Goal: Information Seeking & Learning: Learn about a topic

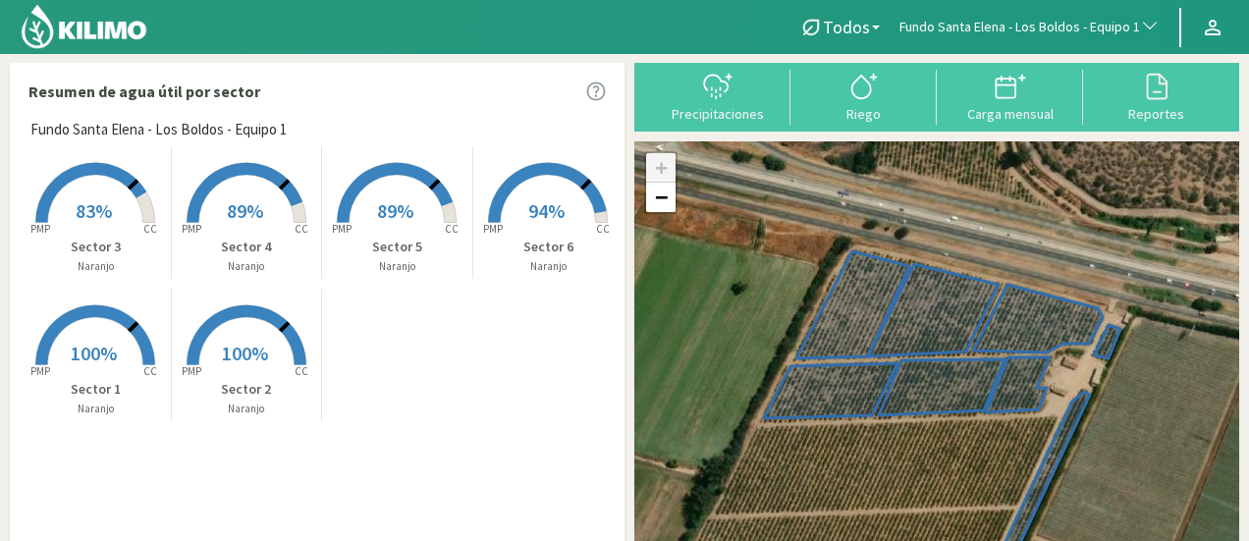
click at [1094, 27] on span "Fundo Santa Elena - Los Boldos - Equipo 1" at bounding box center [1019, 28] width 240 height 20
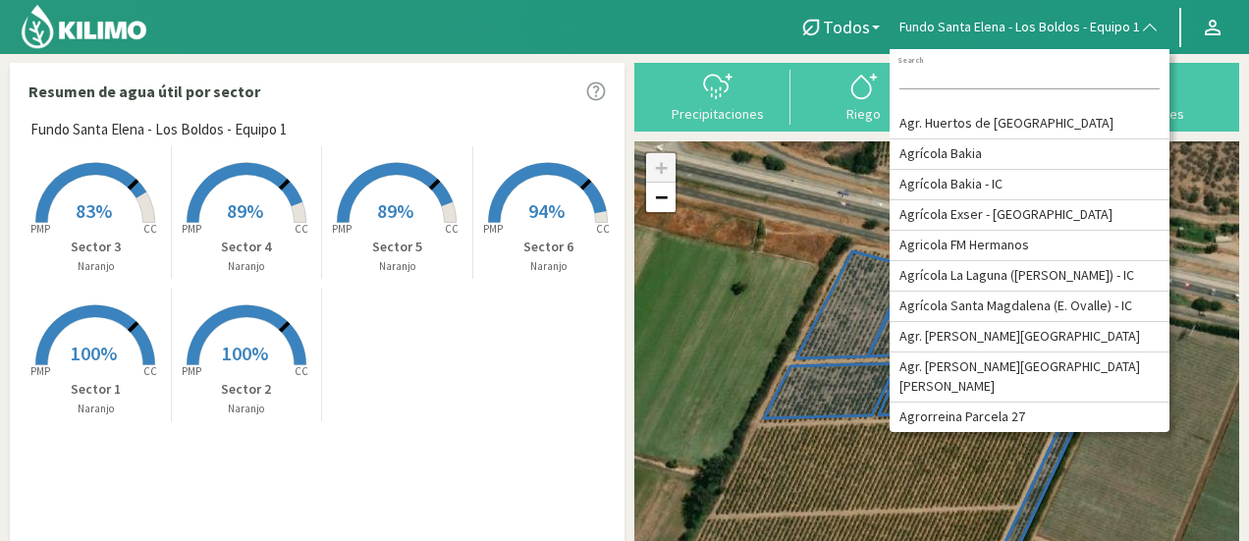
click at [1057, 76] on input at bounding box center [1029, 79] width 260 height 21
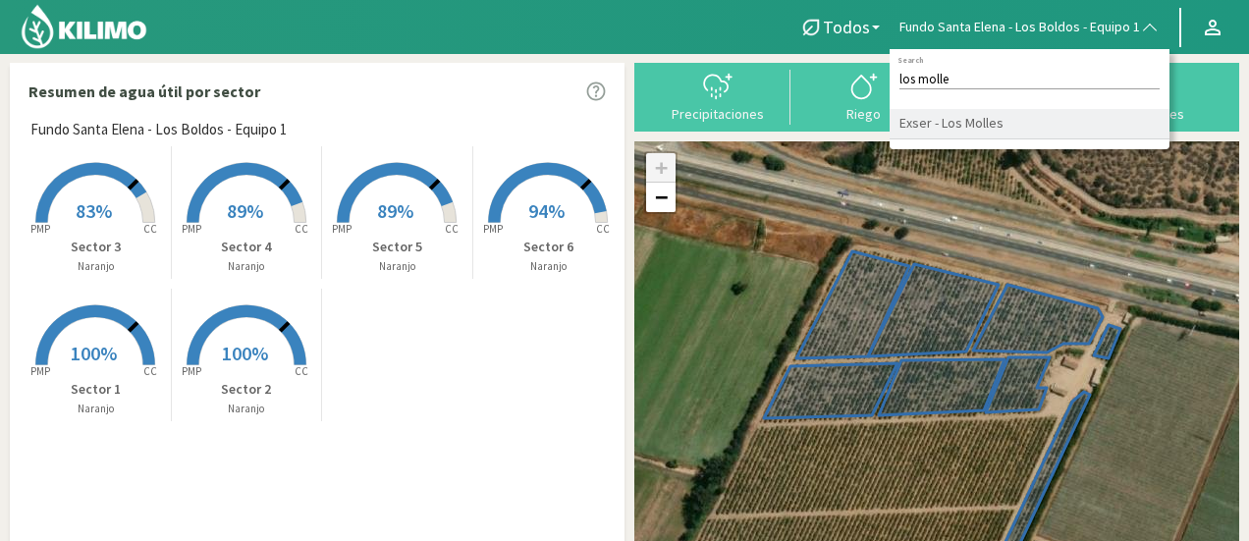
type input "los molle"
click at [985, 117] on li "Exser - Los Molles" at bounding box center [1029, 124] width 280 height 30
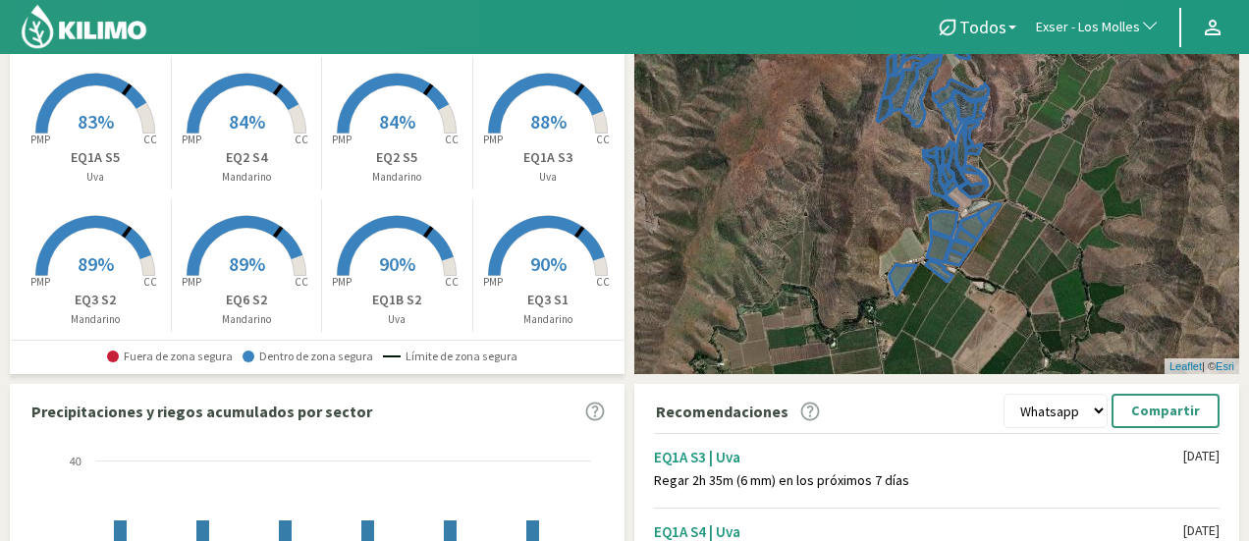
scroll to position [90, 0]
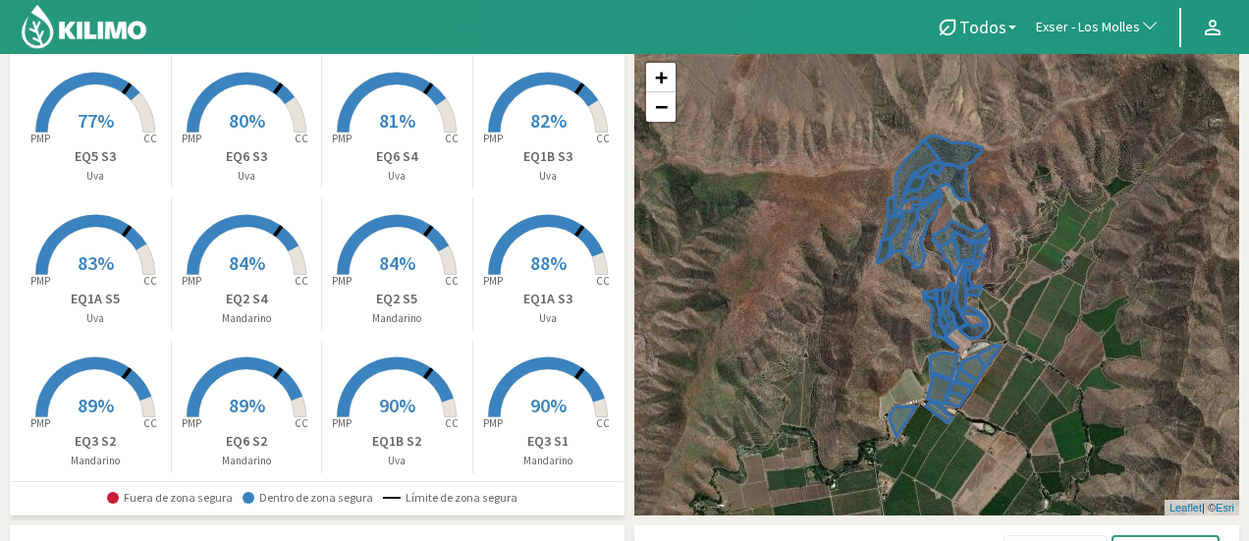
click at [90, 119] on span "77%" at bounding box center [96, 120] width 36 height 25
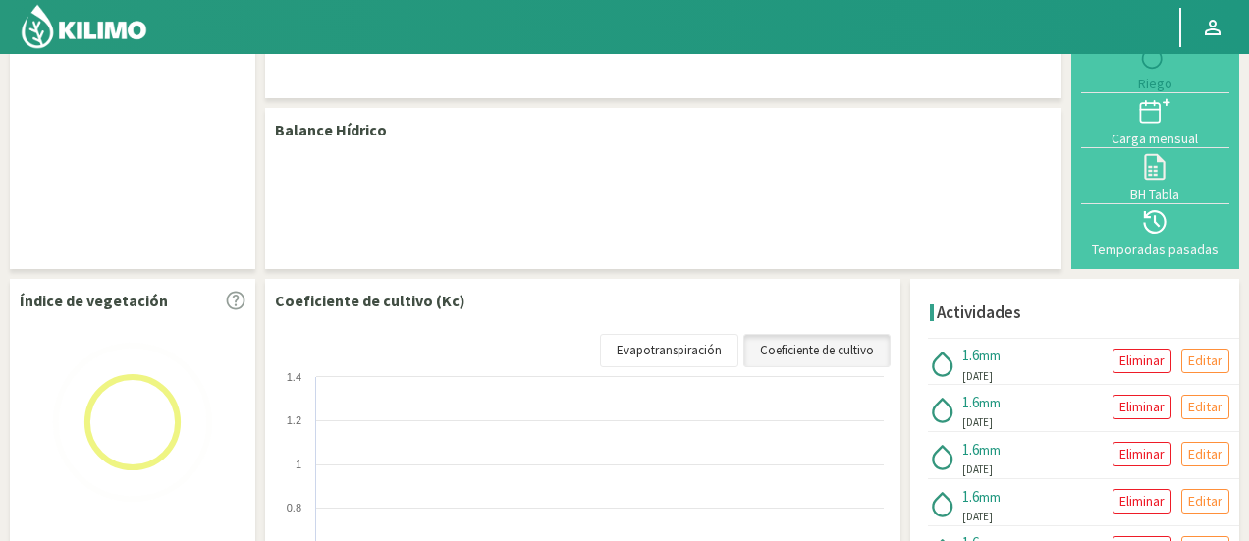
select select "100: Object"
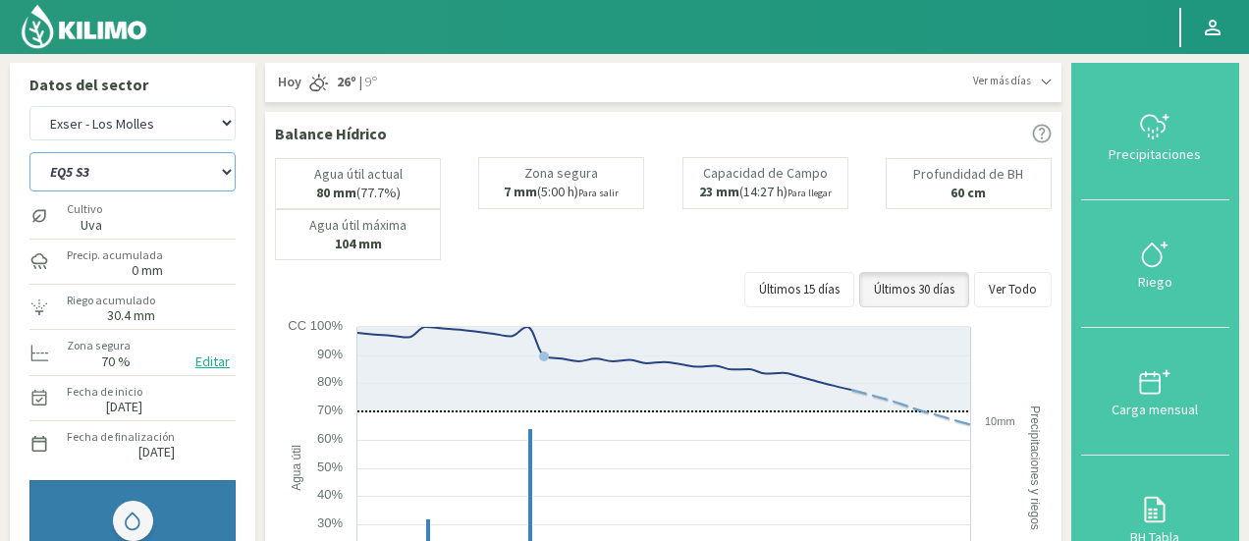
click at [151, 163] on select "EQ1A S3 EQ1A S4 EQ1A S5 EQ1B S1 EQ1B S2 EQ1B S3 EQ1B S4 EQ1B S5 EQ2 S1 EQ2 S3 E…" at bounding box center [132, 171] width 206 height 39
click at [29, 152] on select "EQ1A S3 EQ1A S4 EQ1A S5 EQ1B S1 EQ1B S2 EQ1B S3 EQ1B S4 EQ1B S5 EQ2 S1 EQ2 S3 E…" at bounding box center [132, 171] width 206 height 39
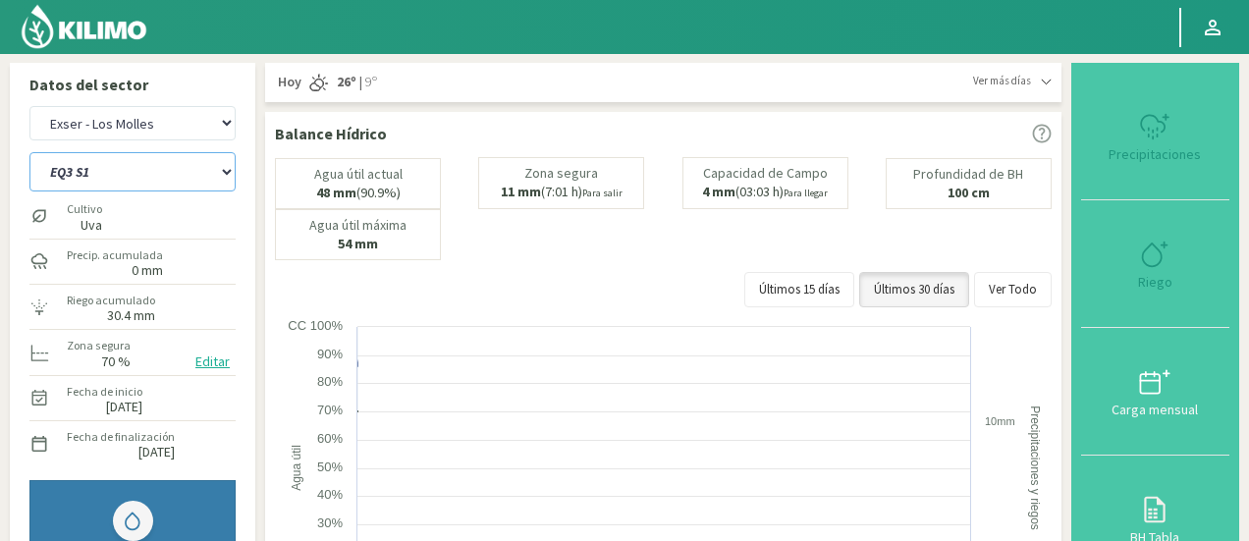
select select "18: Object"
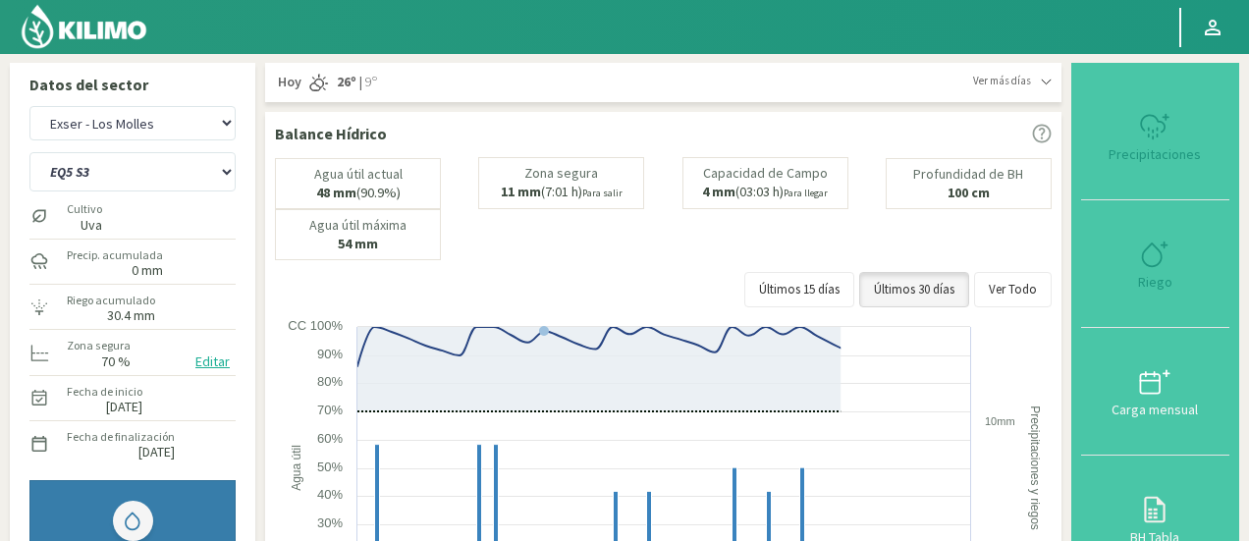
select select "399: Object"
select select "35: Object"
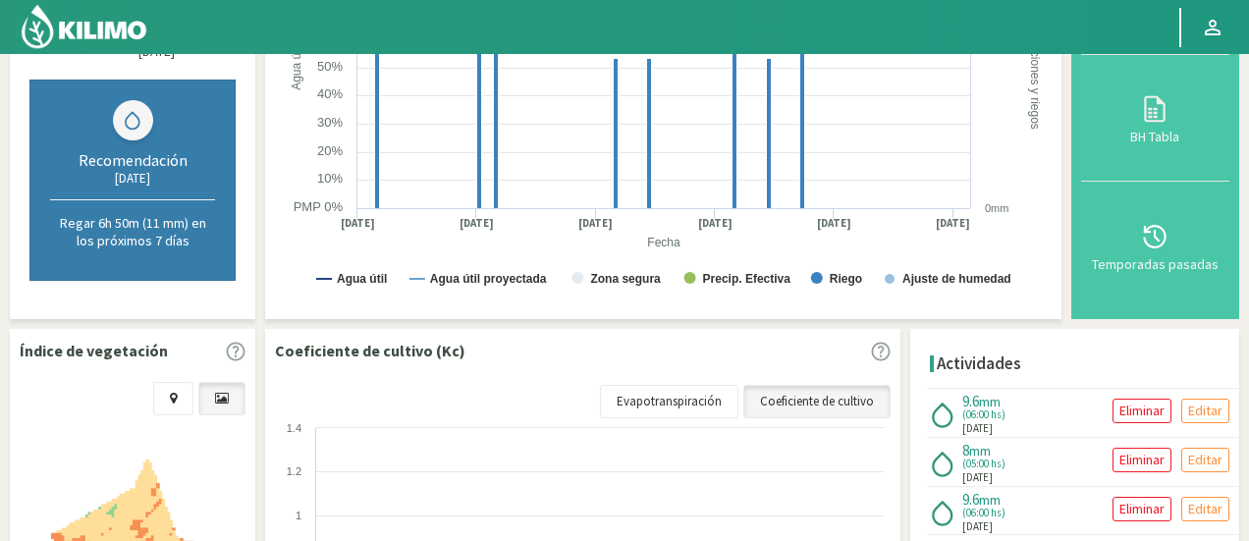
scroll to position [402, 0]
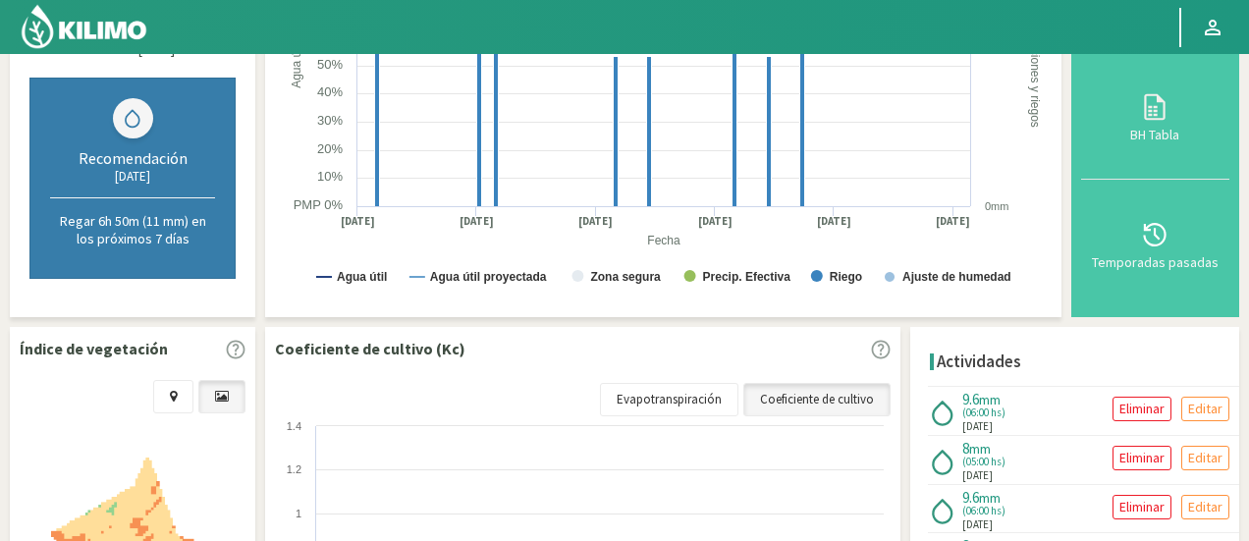
click at [189, 254] on div "Recomendación [DATE] Regar 6h 50m (11 mm) en los próximos 7 [PERSON_NAME]" at bounding box center [132, 178] width 206 height 201
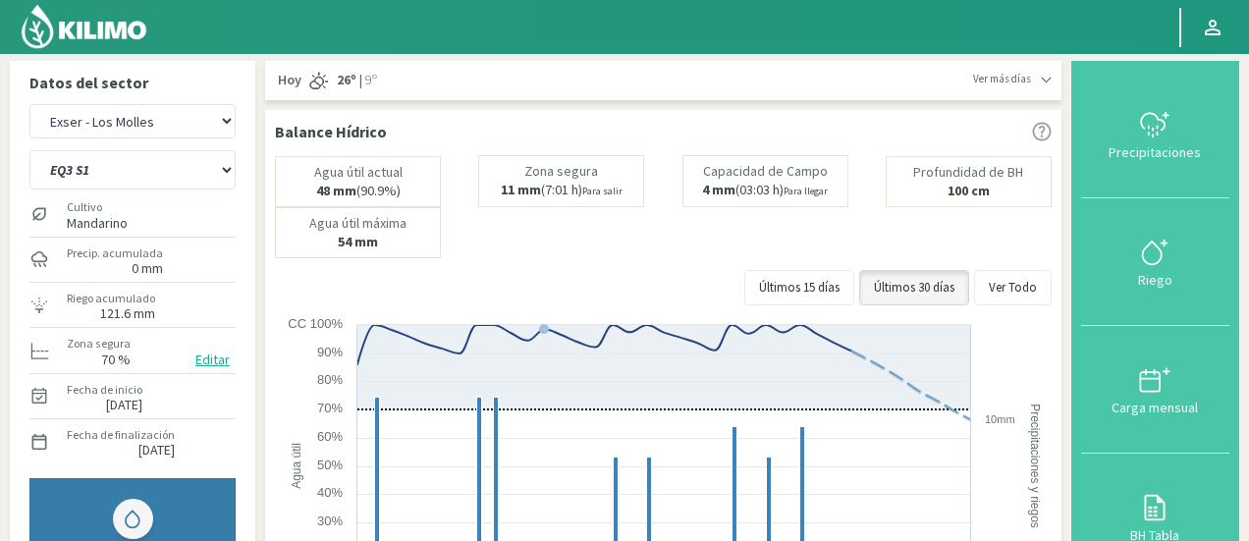
scroll to position [0, 0]
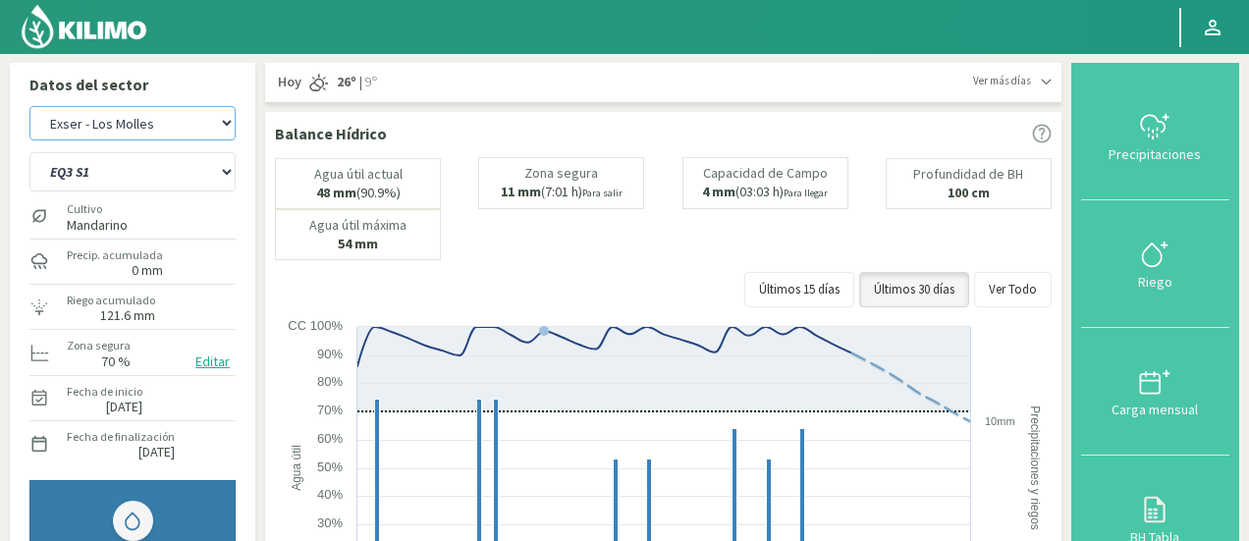
click at [151, 123] on select "Agr. Huertos de Chocalan Agrícola Bakia Agrícola [GEOGRAPHIC_DATA] - IC Agrícol…" at bounding box center [132, 123] width 206 height 34
click at [29, 106] on select "Agr. Huertos de Chocalan Agrícola Bakia Agrícola [GEOGRAPHIC_DATA] - IC Agrícol…" at bounding box center [132, 123] width 206 height 34
click at [181, 166] on select "EQ1A S3 EQ1A S4 EQ1A S5 EQ1B S1 EQ1B S2 EQ1B S3 EQ1B S4 EQ1B S5 EQ2 S1 EQ2 S3 E…" at bounding box center [132, 171] width 206 height 39
select select "697: Object"
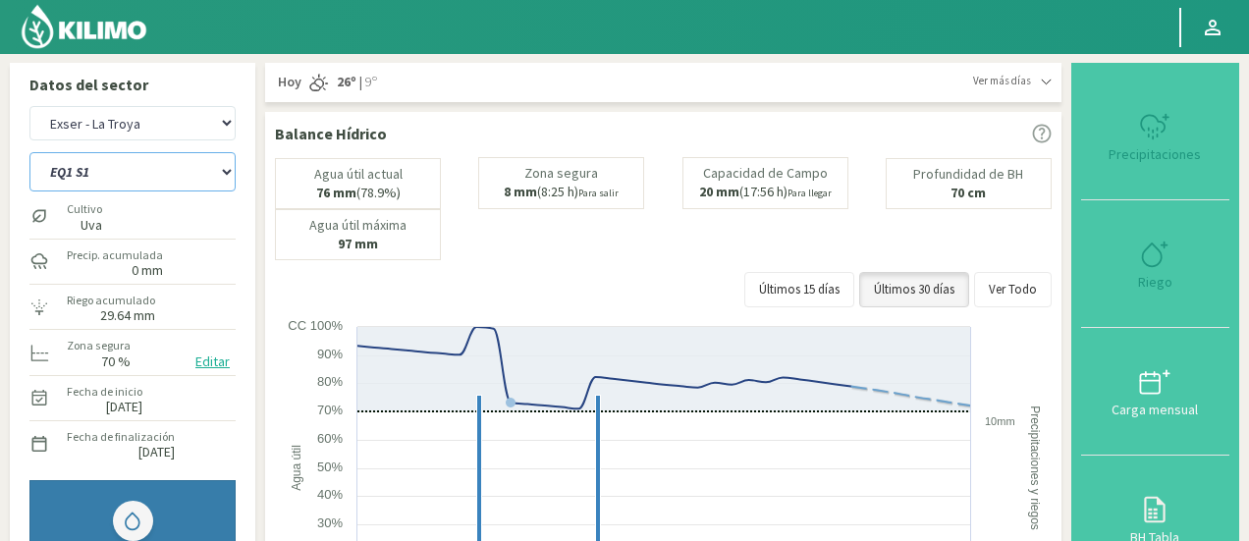
click at [181, 166] on select "EQ1 S1 EQ1 S2 EQ1 S3 EQ1 S4 EQ1 S5 EQ2 S1 EQ2 S2 EQ2 S3 EQ2 S4 EQ2 S5" at bounding box center [132, 171] width 206 height 39
select select "47: Object"
click at [29, 152] on select "EQ1 S1 EQ1 S2 EQ1 S3 EQ1 S4 EQ1 S5 EQ2 S1 EQ2 S2 EQ2 S3 EQ2 S4 EQ2 S5" at bounding box center [132, 171] width 206 height 39
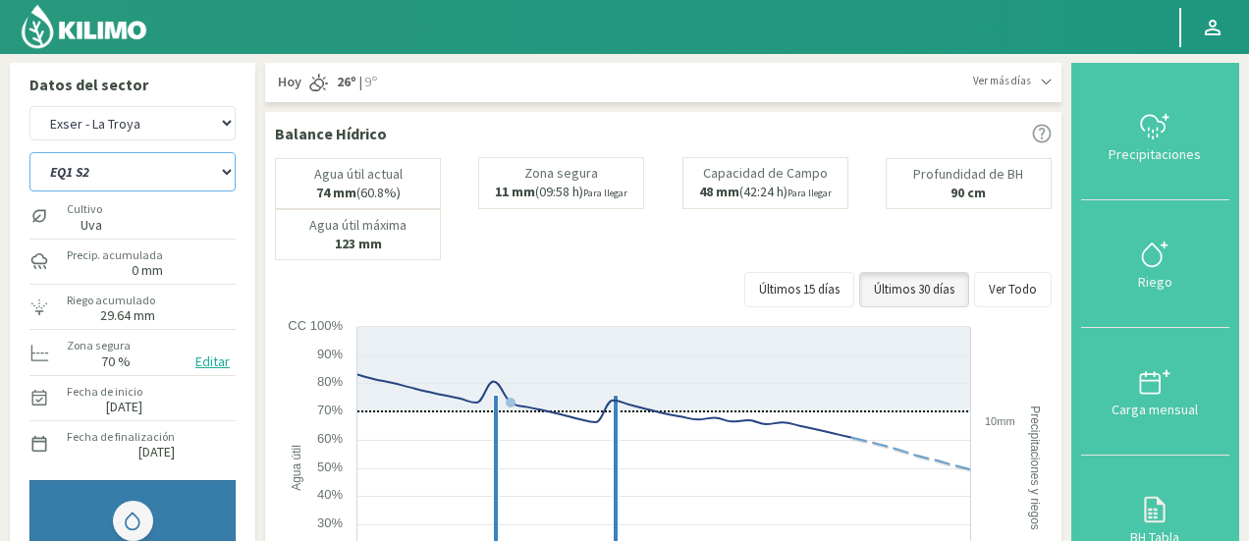
select select "996: Object"
click at [167, 169] on select "EQ1 S1 EQ1 S2 EQ1 S3 EQ1 S4 EQ1 S5 EQ2 S1 EQ2 S2 EQ2 S3 EQ2 S4 EQ2 S5" at bounding box center [132, 171] width 206 height 39
select select "58: Object"
click at [29, 152] on select "EQ1 S1 EQ1 S2 EQ1 S3 EQ1 S4 EQ1 S5 EQ2 S1 EQ2 S2 EQ2 S3 EQ2 S4 EQ2 S5" at bounding box center [132, 171] width 206 height 39
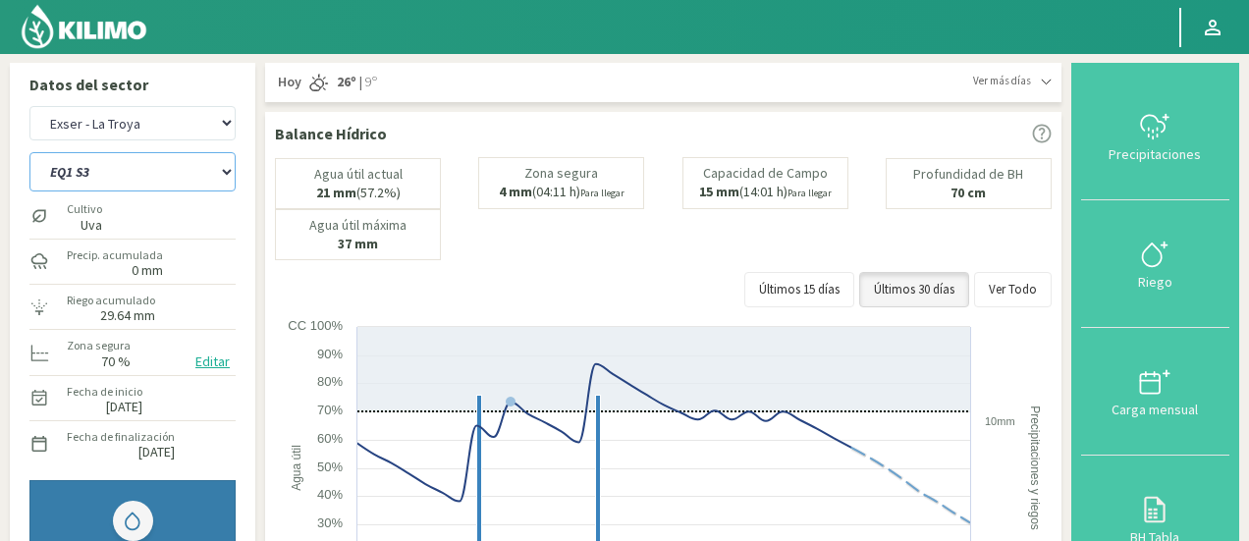
click at [141, 164] on select "EQ1 S1 EQ1 S2 EQ1 S3 EQ1 S4 EQ1 S5 EQ2 S1 EQ2 S2 EQ2 S3 EQ2 S4 EQ2 S5" at bounding box center [132, 171] width 206 height 39
select select "1295: Object"
click at [29, 152] on select "EQ1 S1 EQ1 S2 EQ1 S3 EQ1 S4 EQ1 S5 EQ2 S1 EQ2 S2 EQ2 S3 EQ2 S4 EQ2 S5" at bounding box center [132, 171] width 206 height 39
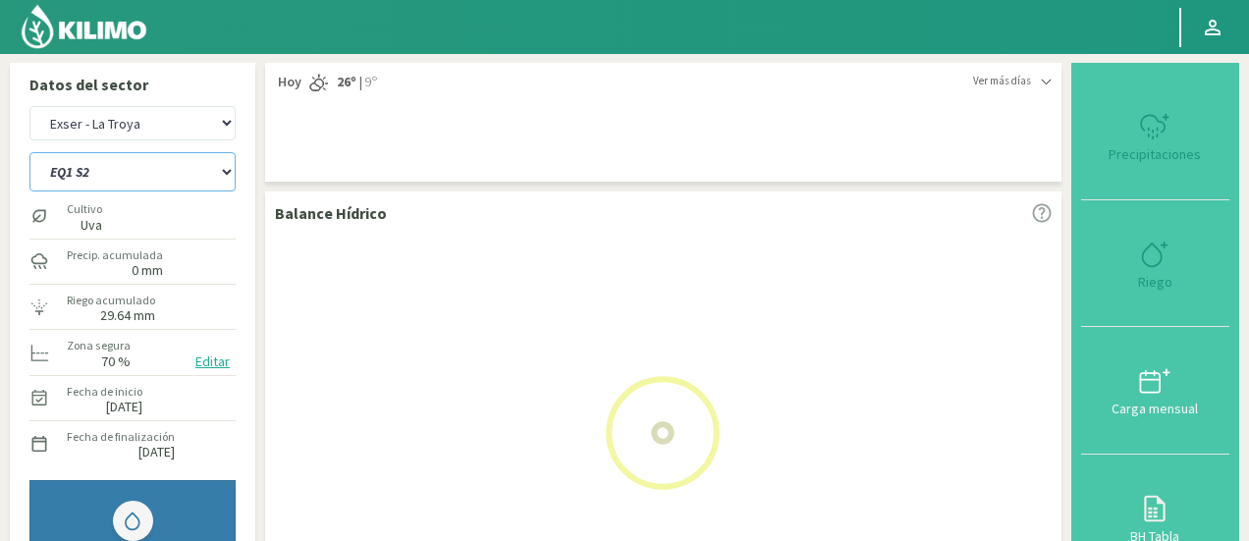
select select "68: Object"
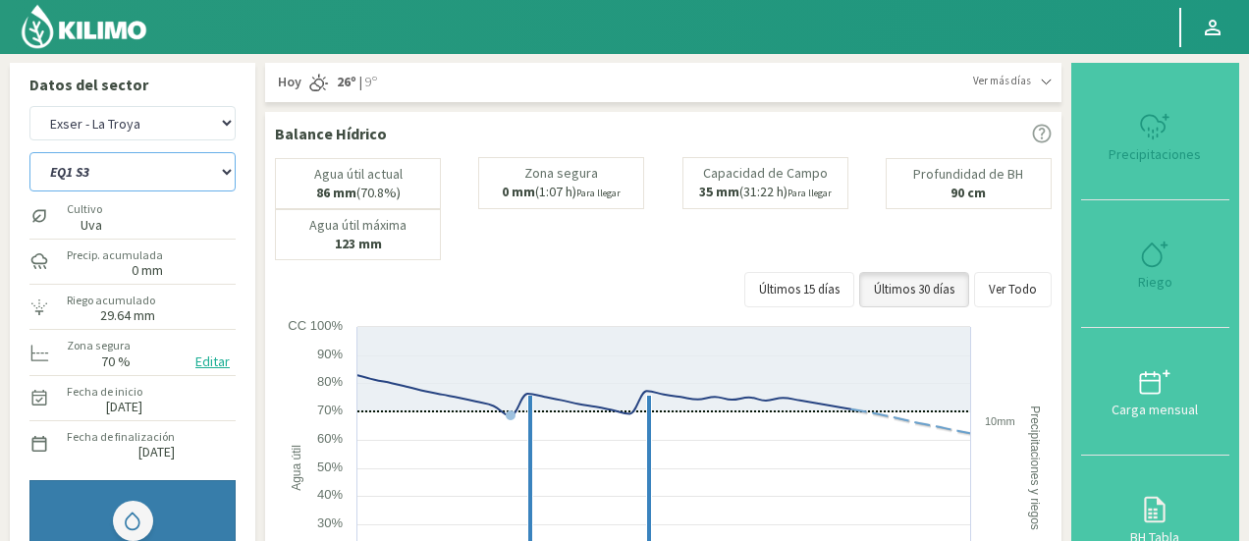
select select "1594: Object"
click at [181, 169] on select "EQ1 S1 EQ1 S2 EQ1 S3 EQ1 S4 EQ1 S5 EQ2 S1 EQ2 S2 EQ2 S3 EQ2 S4 EQ2 S5" at bounding box center [132, 171] width 206 height 39
click at [29, 152] on select "EQ1 S1 EQ1 S2 EQ1 S3 EQ1 S4 EQ1 S5 EQ2 S1 EQ2 S2 EQ2 S3 EQ2 S4 EQ2 S5" at bounding box center [132, 171] width 206 height 39
click at [198, 186] on select "EQ1 S1 EQ1 S2 EQ1 S3 EQ1 S4 EQ1 S5 EQ2 S1 EQ2 S2 EQ2 S3 EQ2 S4 EQ2 S5" at bounding box center [132, 171] width 206 height 39
click at [29, 152] on select "EQ1 S1 EQ1 S2 EQ1 S3 EQ1 S4 EQ1 S5 EQ2 S1 EQ2 S2 EQ2 S3 EQ2 S4 EQ2 S5" at bounding box center [132, 171] width 206 height 39
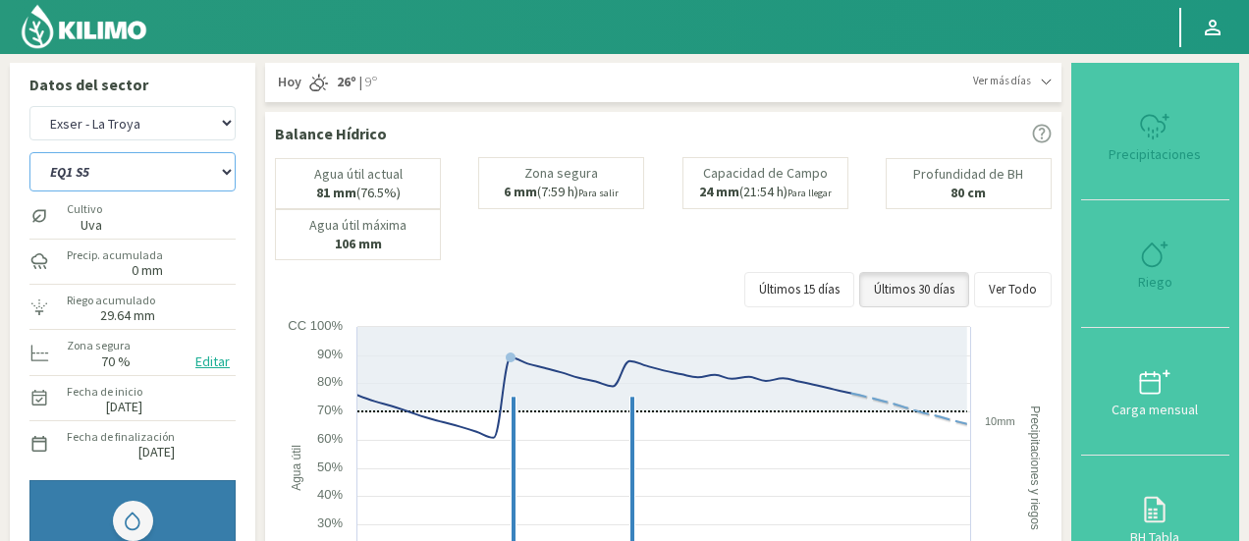
select select "79: Object"
select select "1893: Object"
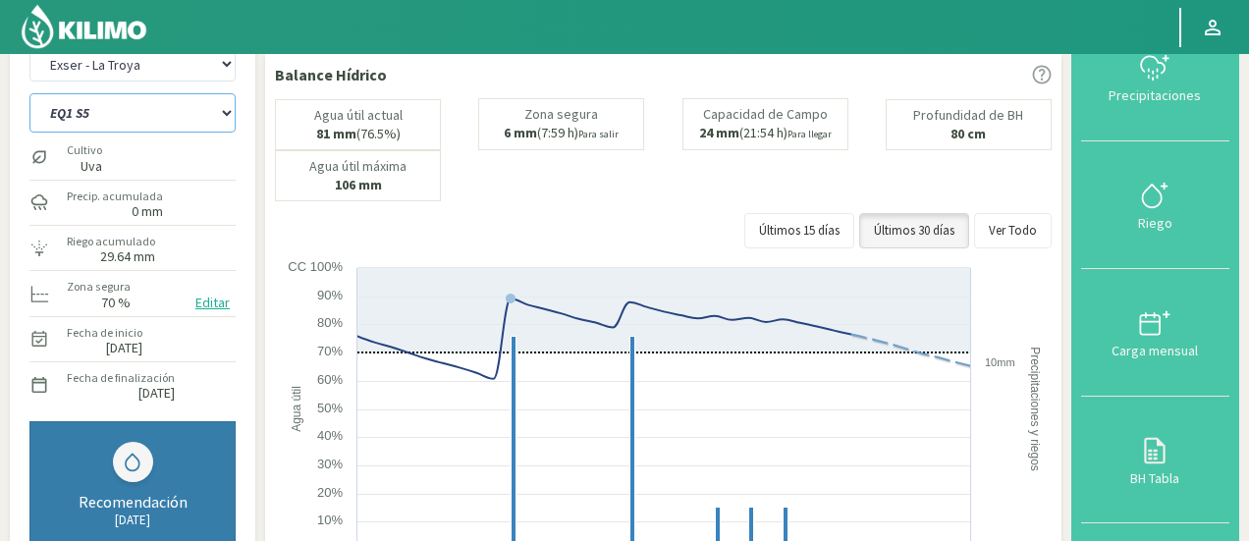
scroll to position [57, 0]
click at [102, 110] on select "EQ1 S1 EQ1 S2 EQ1 S3 EQ1 S4 EQ1 S5 EQ2 S1 EQ2 S2 EQ2 S3 EQ2 S4 EQ2 S5" at bounding box center [132, 114] width 206 height 39
click at [29, 95] on select "EQ1 S1 EQ1 S2 EQ1 S3 EQ1 S4 EQ1 S5 EQ2 S1 EQ2 S2 EQ2 S3 EQ2 S4 EQ2 S5" at bounding box center [132, 114] width 206 height 39
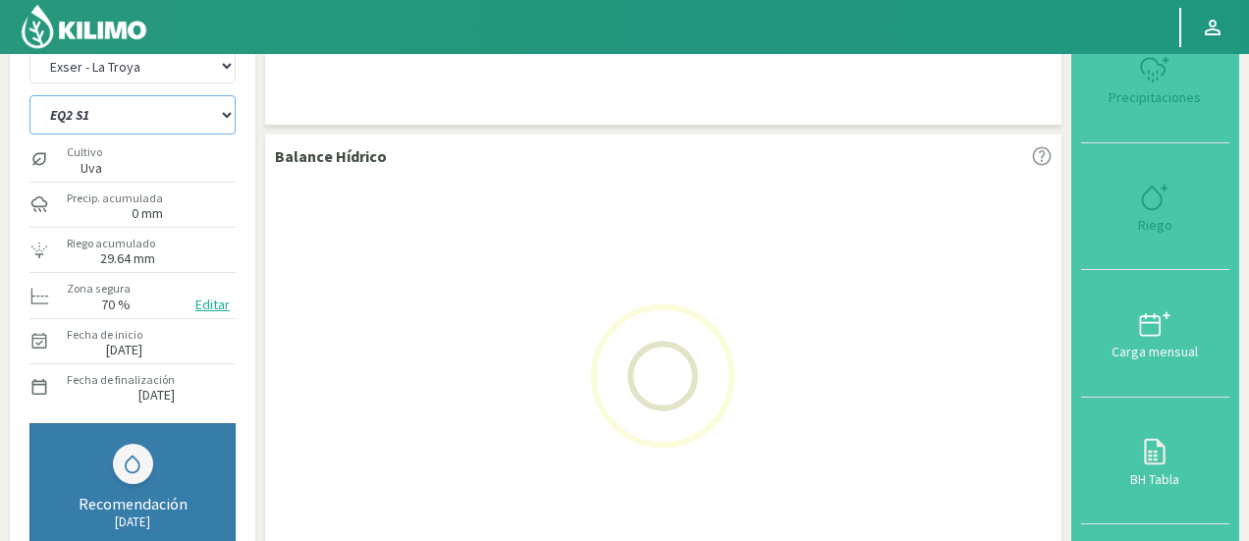
select select "90: Object"
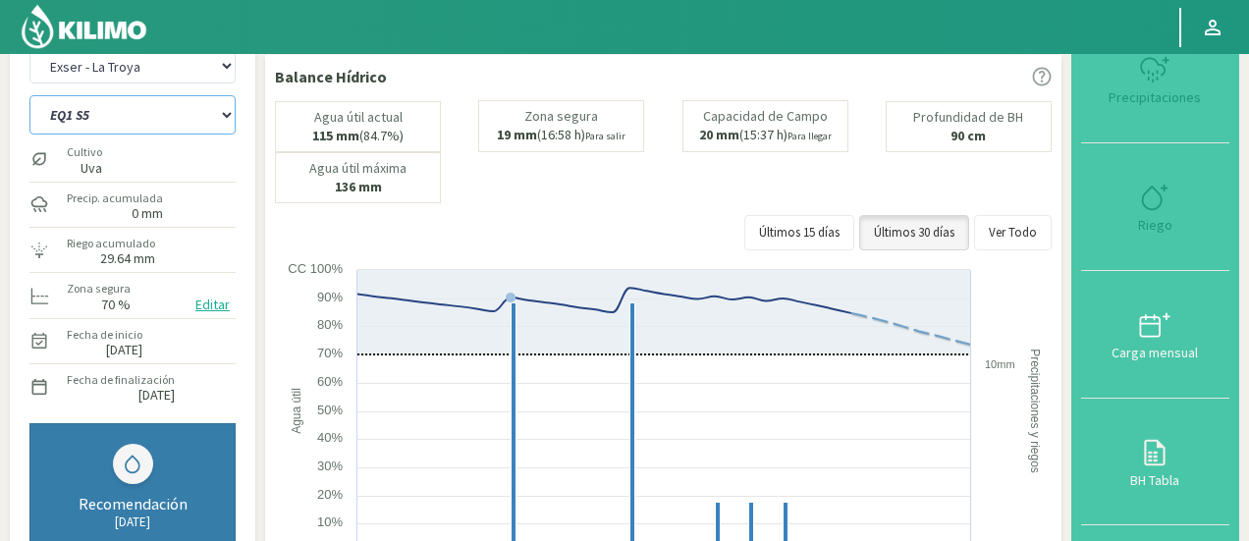
select select "2192: Object"
click at [149, 113] on select "EQ1 S1 EQ1 S2 EQ1 S3 EQ1 S4 EQ1 S5 EQ2 S1 EQ2 S2 EQ2 S3 EQ2 S4 EQ2 S5" at bounding box center [132, 114] width 206 height 39
click at [29, 95] on select "EQ1 S1 EQ1 S2 EQ1 S3 EQ1 S4 EQ1 S5 EQ2 S1 EQ2 S2 EQ2 S3 EQ2 S4 EQ2 S5" at bounding box center [132, 114] width 206 height 39
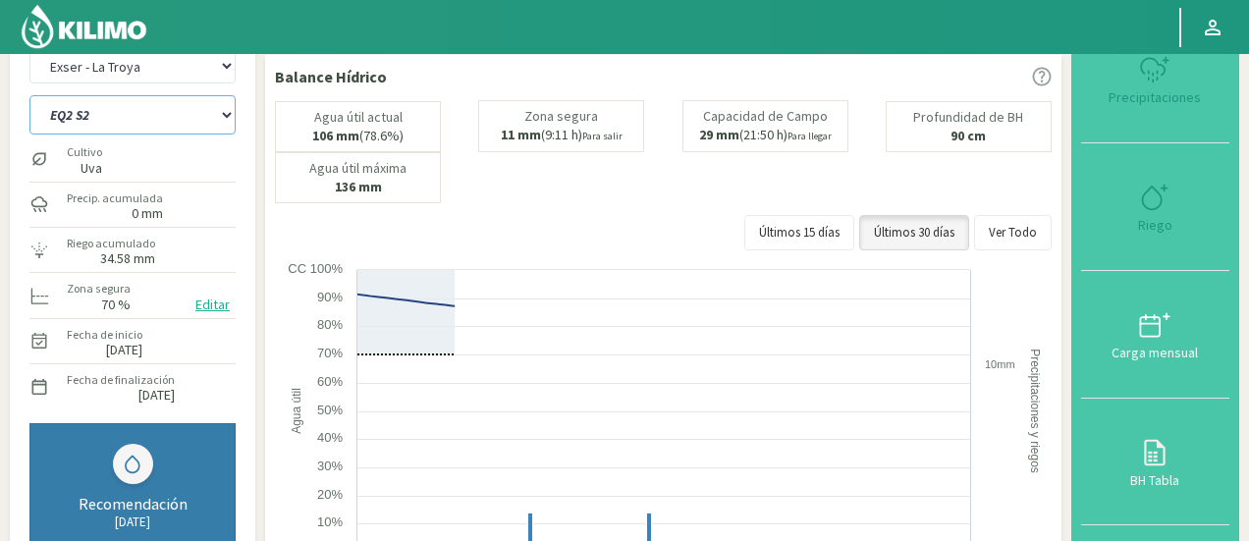
select select "101: Object"
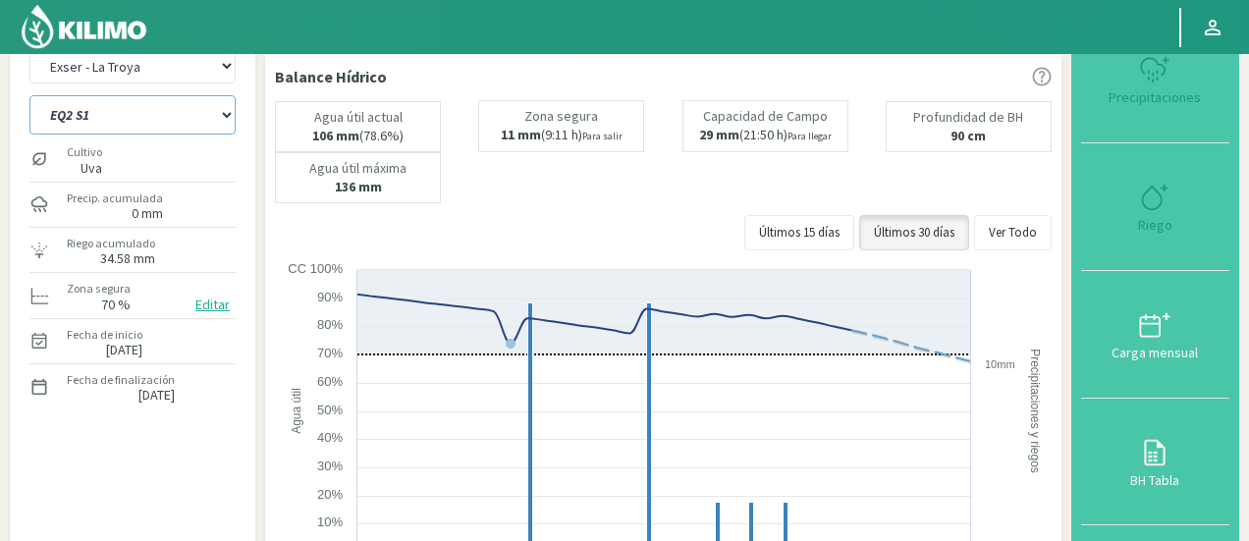
select select "2491: Object"
click at [79, 123] on select "EQ1 S1 EQ1 S2 EQ1 S3 EQ1 S4 EQ1 S5 EQ2 S1 EQ2 S2 EQ2 S3 EQ2 S4 EQ2 S5" at bounding box center [132, 114] width 206 height 39
click at [29, 95] on select "EQ1 S1 EQ1 S2 EQ1 S3 EQ1 S4 EQ1 S5 EQ2 S1 EQ2 S2 EQ2 S3 EQ2 S4 EQ2 S5" at bounding box center [132, 114] width 206 height 39
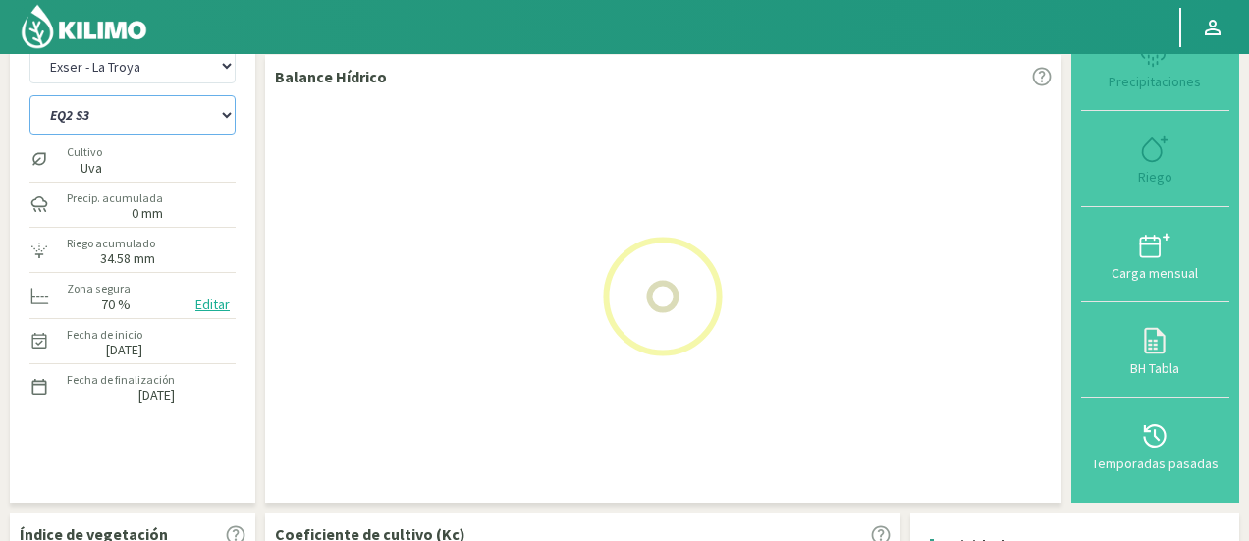
select select "112: Object"
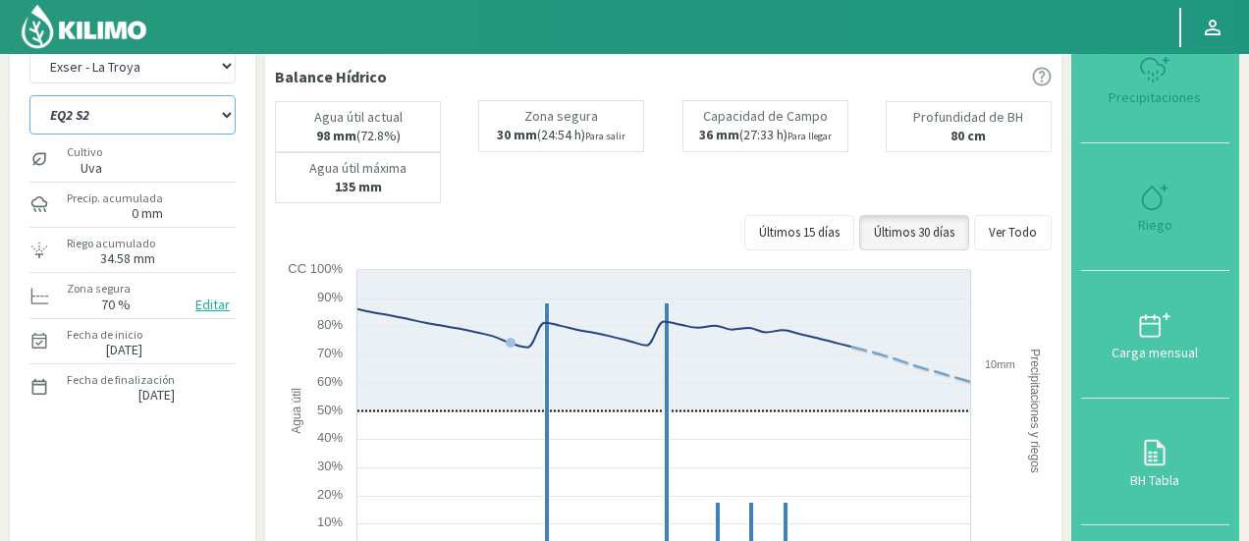
select select "2790: Object"
click at [190, 119] on select "EQ1 S1 EQ1 S2 EQ1 S3 EQ1 S4 EQ1 S5 EQ2 S1 EQ2 S2 EQ2 S3 EQ2 S4 EQ2 S5" at bounding box center [132, 114] width 206 height 39
click at [29, 95] on select "EQ1 S1 EQ1 S2 EQ1 S3 EQ1 S4 EQ1 S5 EQ2 S1 EQ2 S2 EQ2 S3 EQ2 S4 EQ2 S5" at bounding box center [132, 114] width 206 height 39
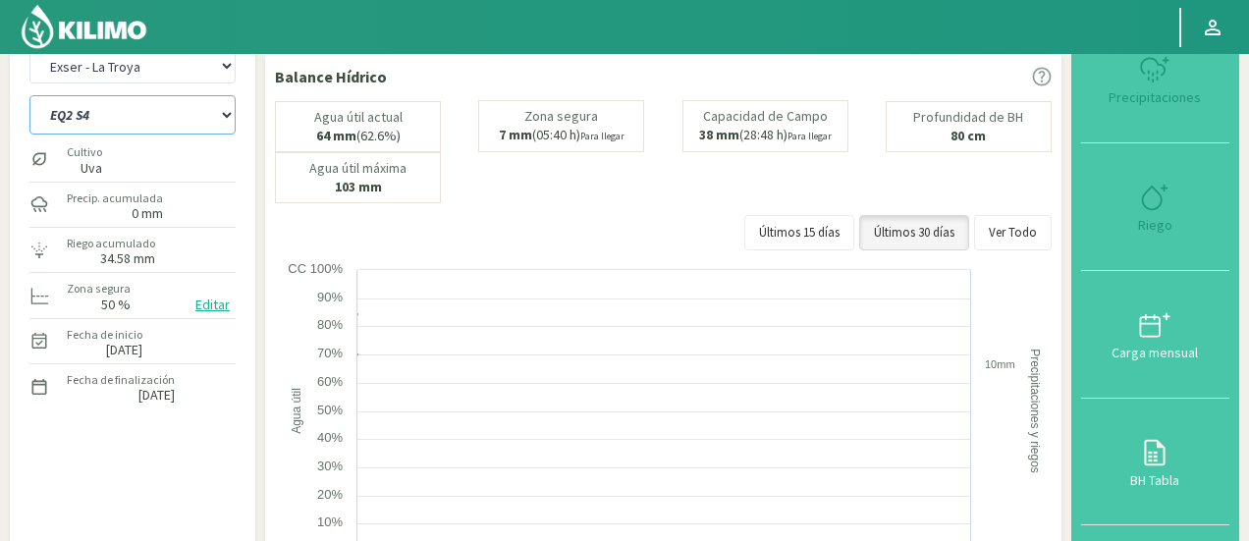
select select "123: Object"
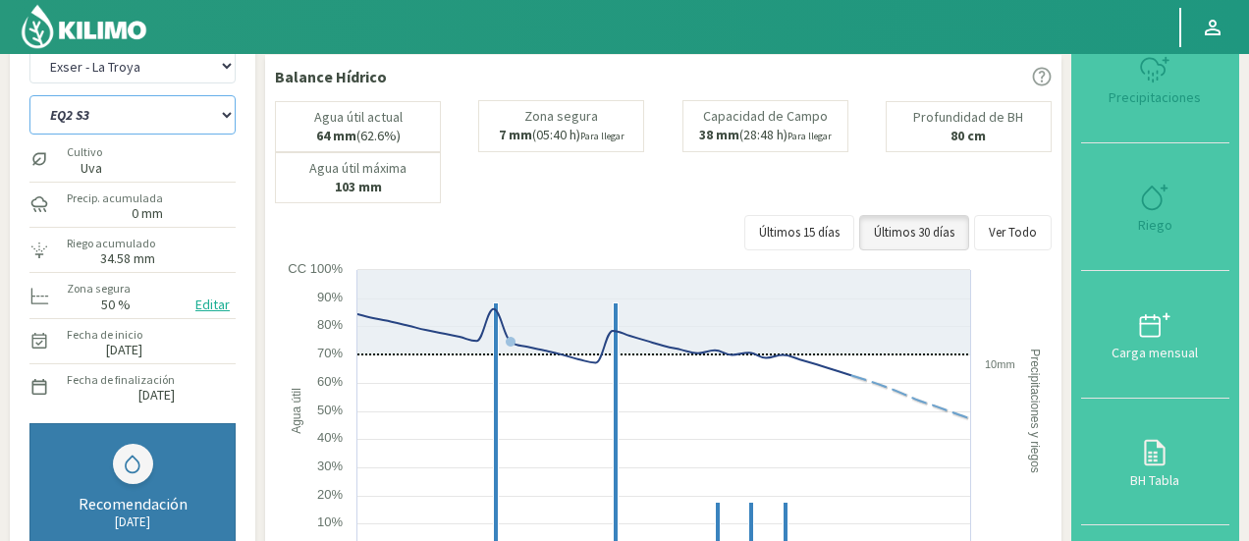
select select "3089: Object"
click at [88, 128] on select "EQ1 S1 EQ1 S2 EQ1 S3 EQ1 S4 EQ1 S5 EQ2 S1 EQ2 S2 EQ2 S3 EQ2 S4 EQ2 S5" at bounding box center [132, 114] width 206 height 39
click at [29, 95] on select "EQ1 S1 EQ1 S2 EQ1 S3 EQ1 S4 EQ1 S5 EQ2 S1 EQ2 S2 EQ2 S3 EQ2 S4 EQ2 S5" at bounding box center [132, 114] width 206 height 39
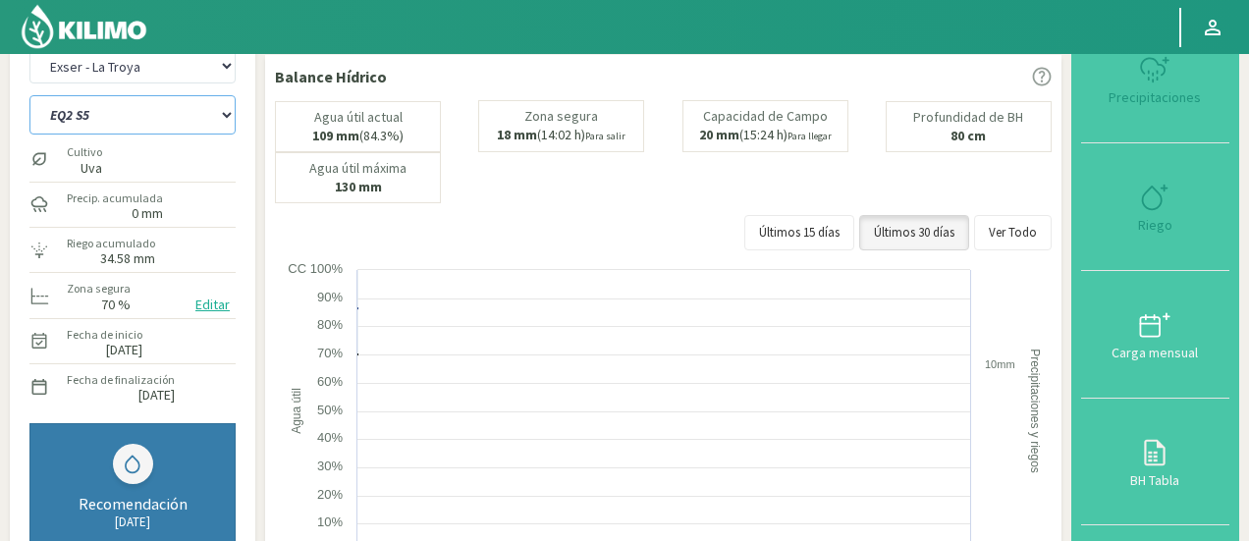
select select "134: Object"
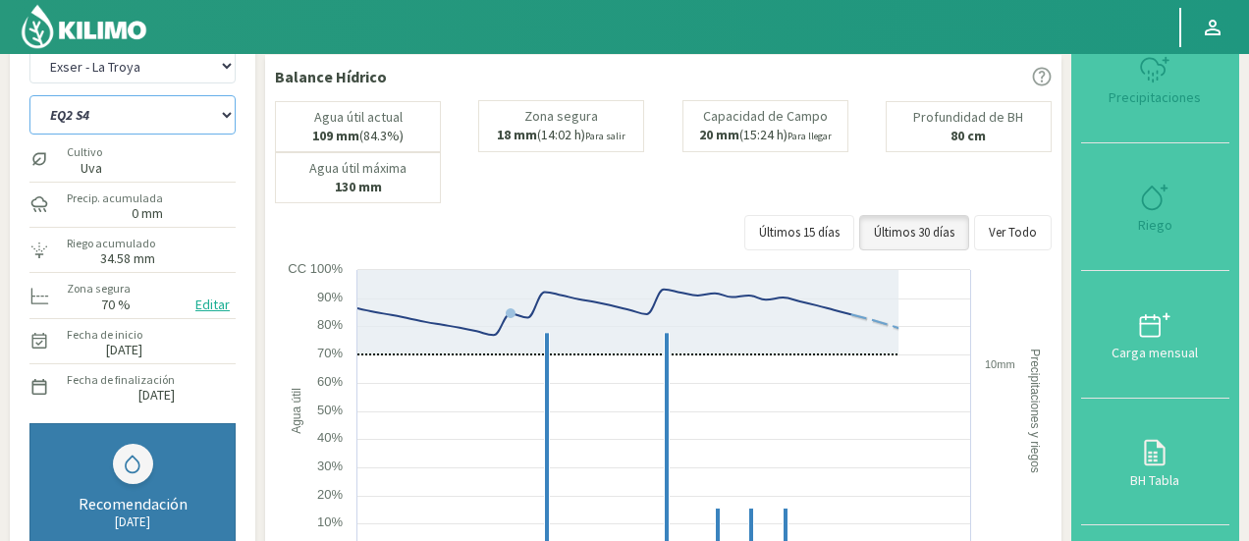
select select "3388: Object"
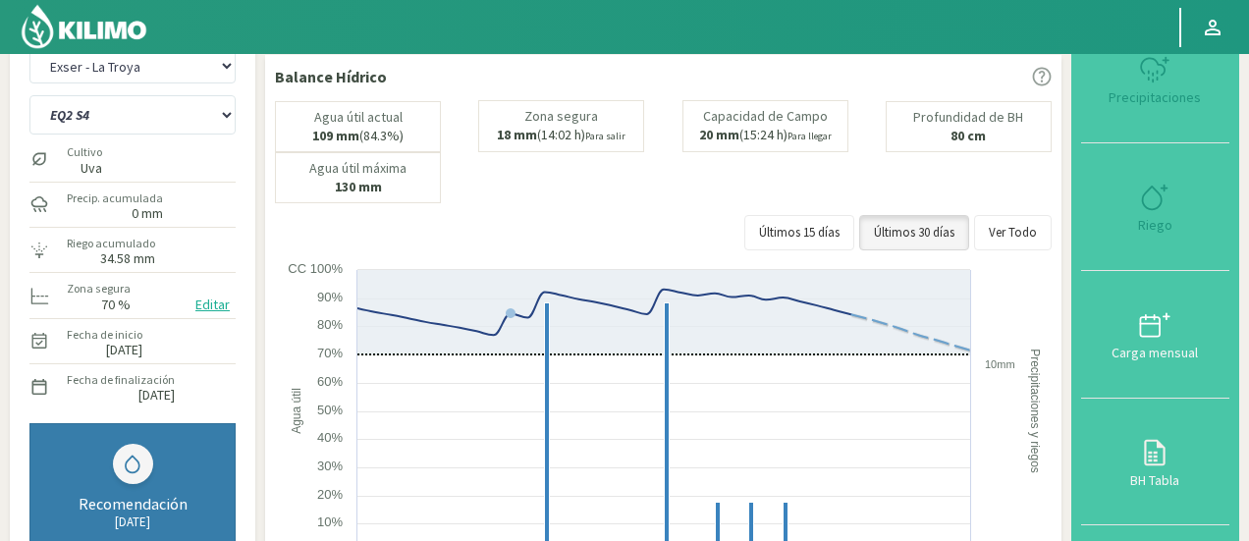
select select "145: Object"
click at [228, 373] on div "Fecha de finalización [DATE]" at bounding box center [132, 386] width 206 height 42
click at [183, 73] on select "Agr. Huertos de Chocalan Agrícola Bakia Agrícola [GEOGRAPHIC_DATA] - IC Agrícol…" at bounding box center [132, 66] width 206 height 34
click at [29, 49] on select "Agr. Huertos de Chocalan Agrícola Bakia Agrícola [GEOGRAPHIC_DATA] - IC Agrícol…" at bounding box center [132, 66] width 206 height 34
click at [111, 131] on select "EQ1 S1 EQ1 S2 EQ1 S3 EQ1 S4 EQ1 S5 EQ2 S1 EQ2 S2 EQ2 S3 EQ2 S4 EQ2 S5" at bounding box center [132, 114] width 206 height 39
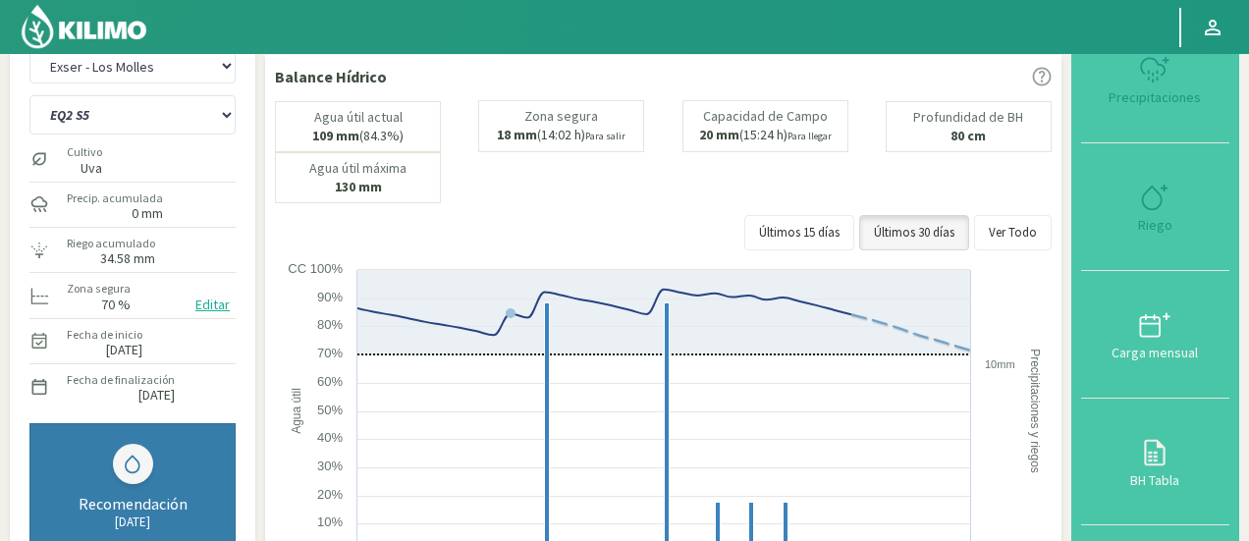
select select "3688: Object"
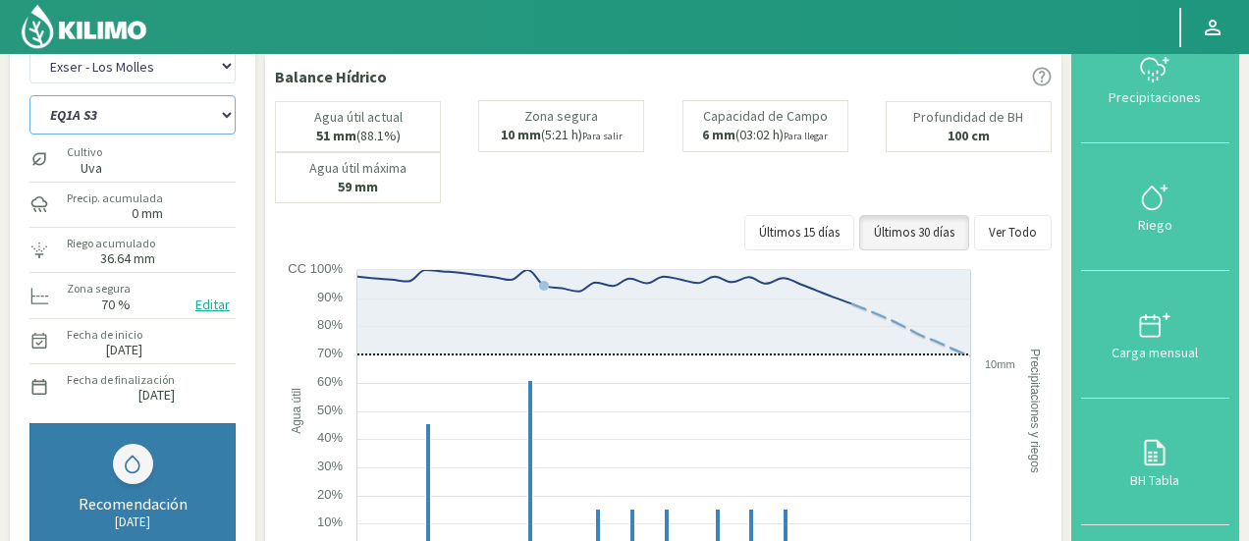
click at [121, 129] on select "EQ1A S3 EQ1A S4 EQ1A S5 EQ1B S1 EQ1B S2 EQ1B S3 EQ1B S4 EQ1B S5 EQ2 S1 EQ2 S3 E…" at bounding box center [132, 114] width 206 height 39
click at [29, 95] on select "EQ1A S3 EQ1A S4 EQ1A S5 EQ1B S1 EQ1B S2 EQ1B S3 EQ1B S4 EQ1B S5 EQ2 S1 EQ2 S3 E…" at bounding box center [132, 114] width 206 height 39
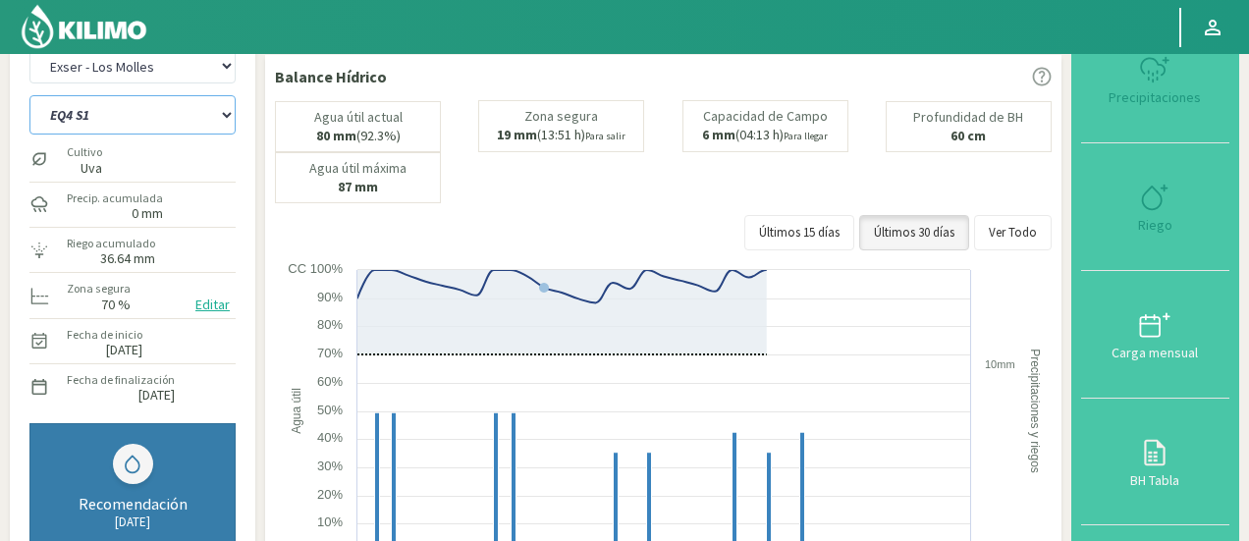
select select "146: Object"
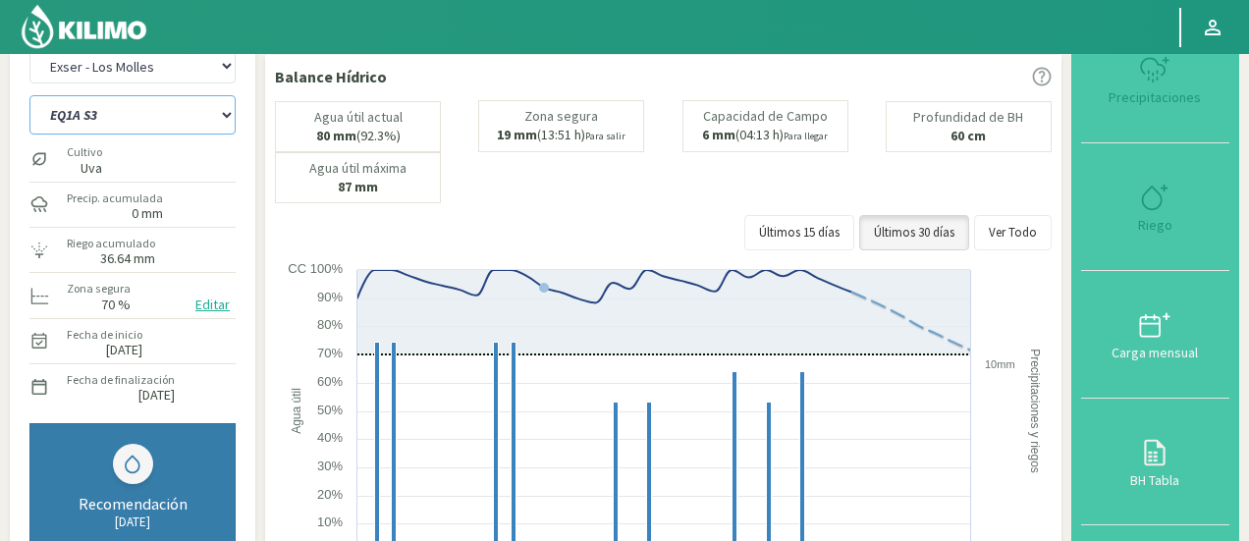
select select "3987: Object"
select select "184: Object"
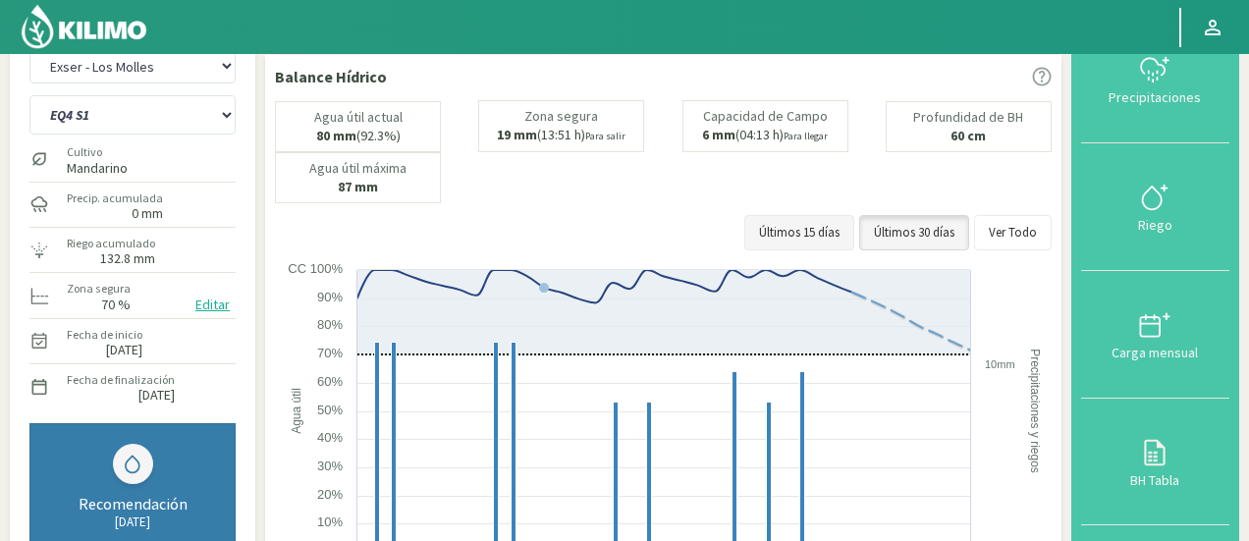
click at [797, 215] on button "Últimos 15 días" at bounding box center [799, 232] width 110 height 35
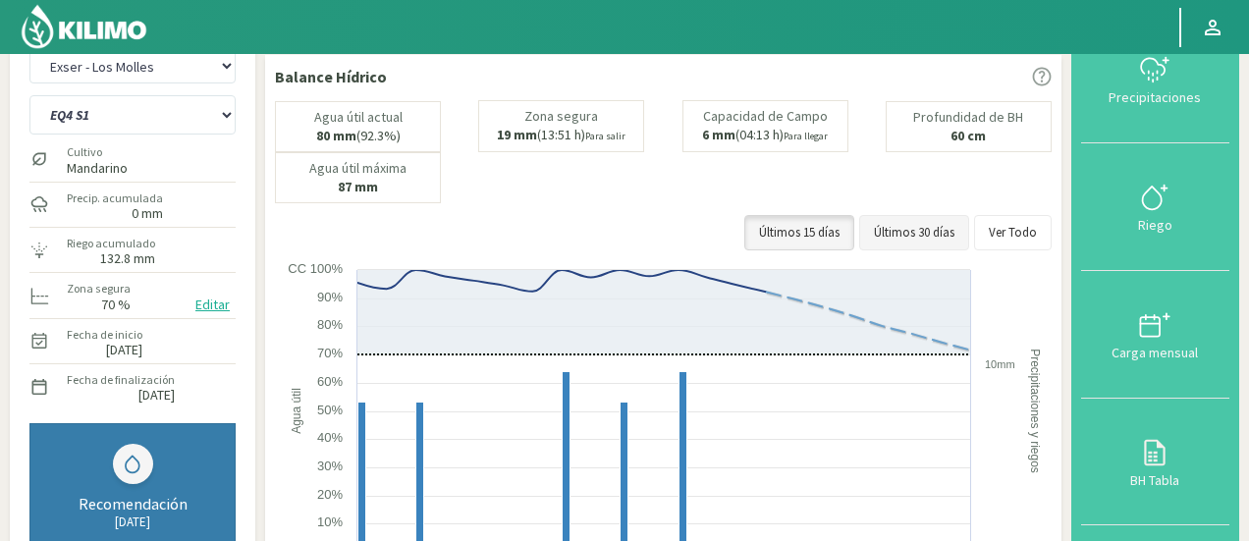
click at [967, 226] on button "Últimos 30 días" at bounding box center [914, 232] width 110 height 35
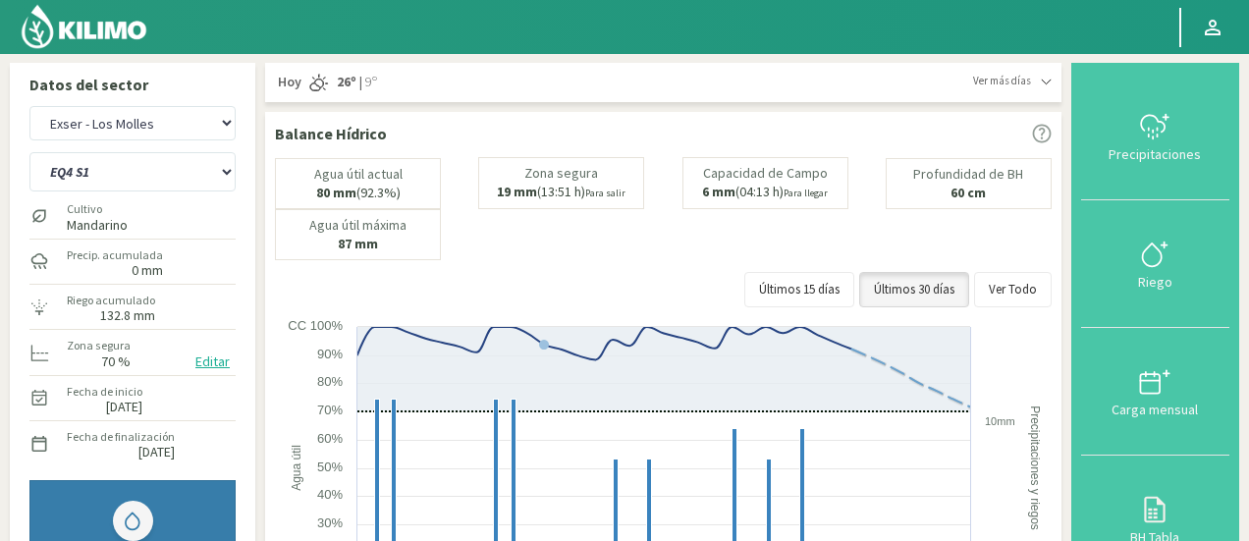
click at [439, 221] on div "Agua útil máxima 87 mm" at bounding box center [358, 234] width 166 height 51
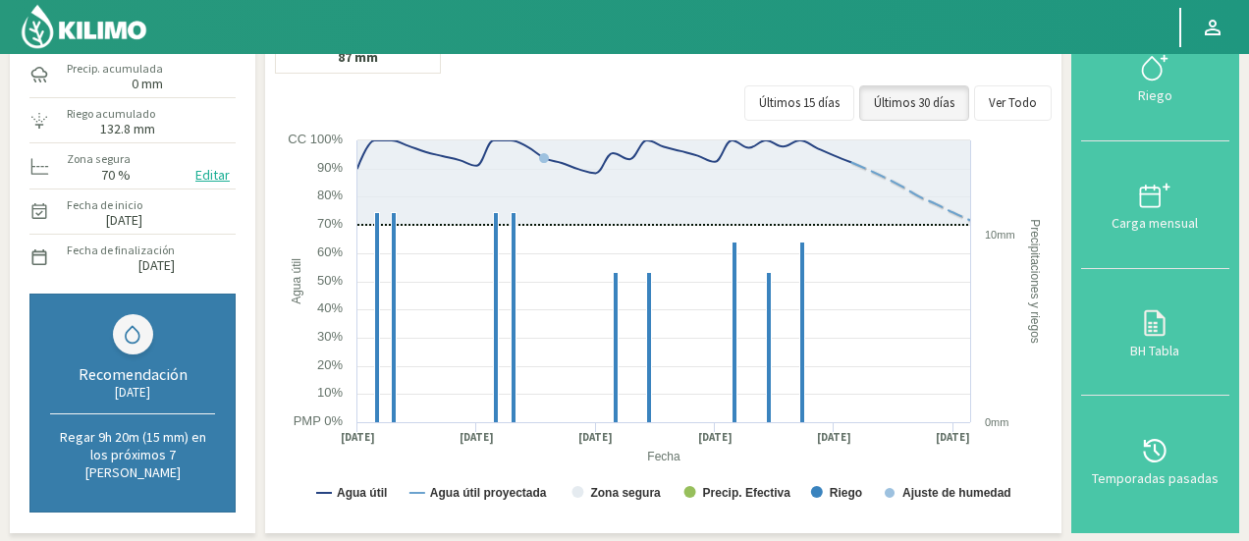
scroll to position [139, 0]
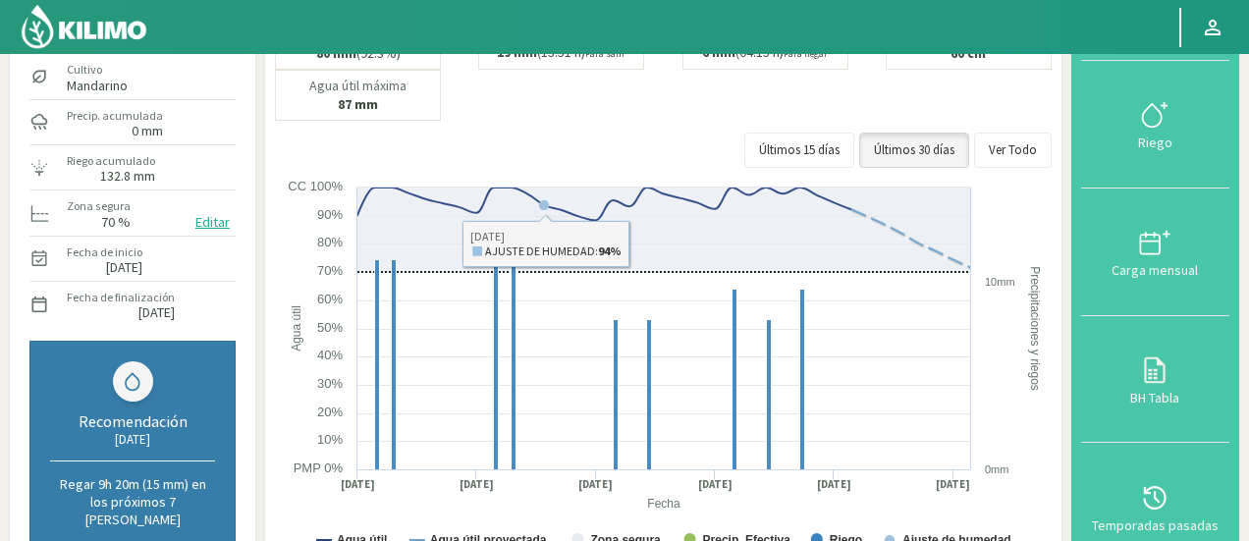
click at [201, 191] on div "[PERSON_NAME] 70 % Editar" at bounding box center [150, 212] width 171 height 42
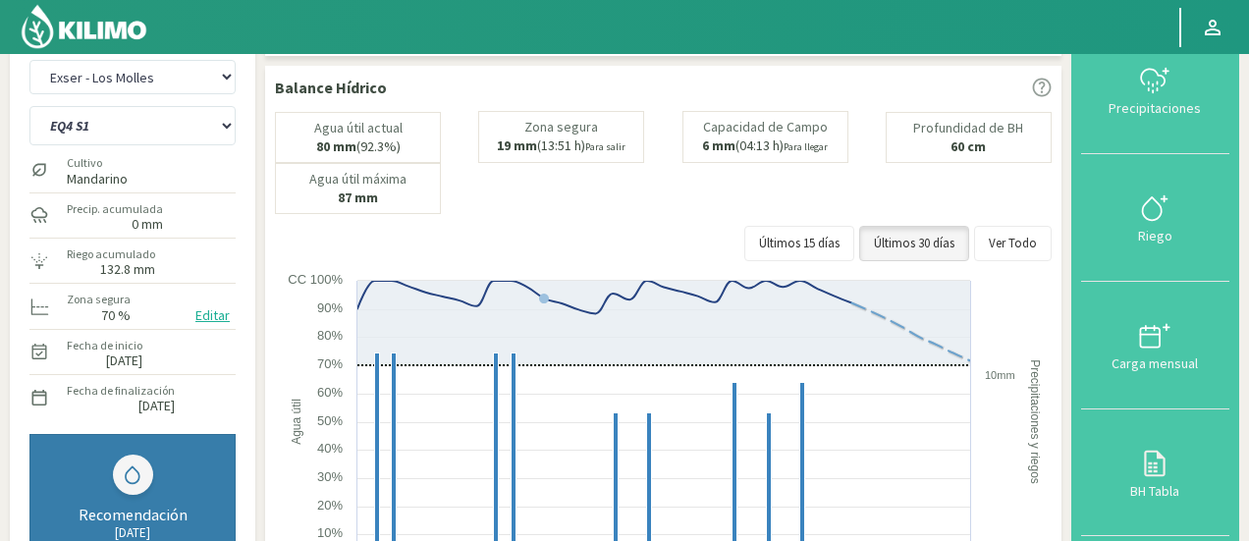
scroll to position [22, 0]
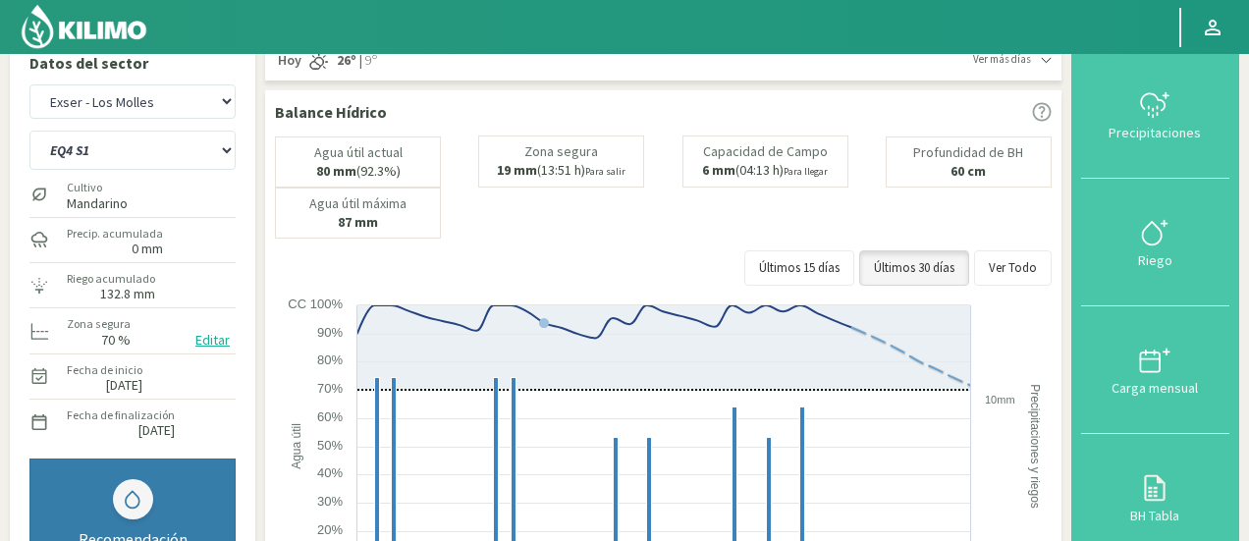
click at [138, 223] on div "Precip. acumulada 0 mm" at bounding box center [115, 240] width 100 height 42
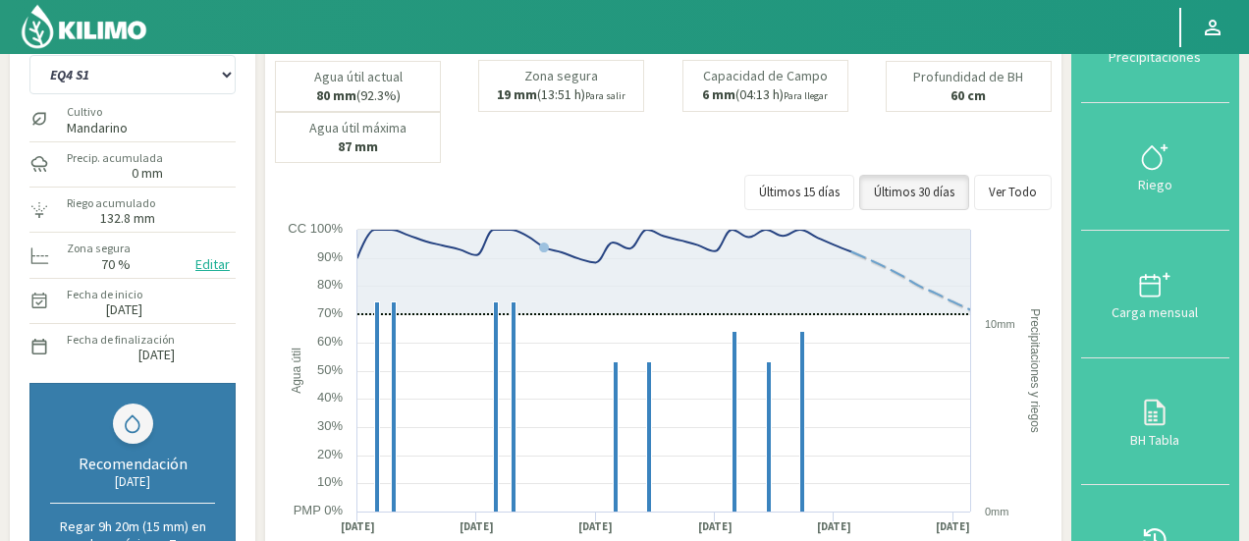
scroll to position [100, 0]
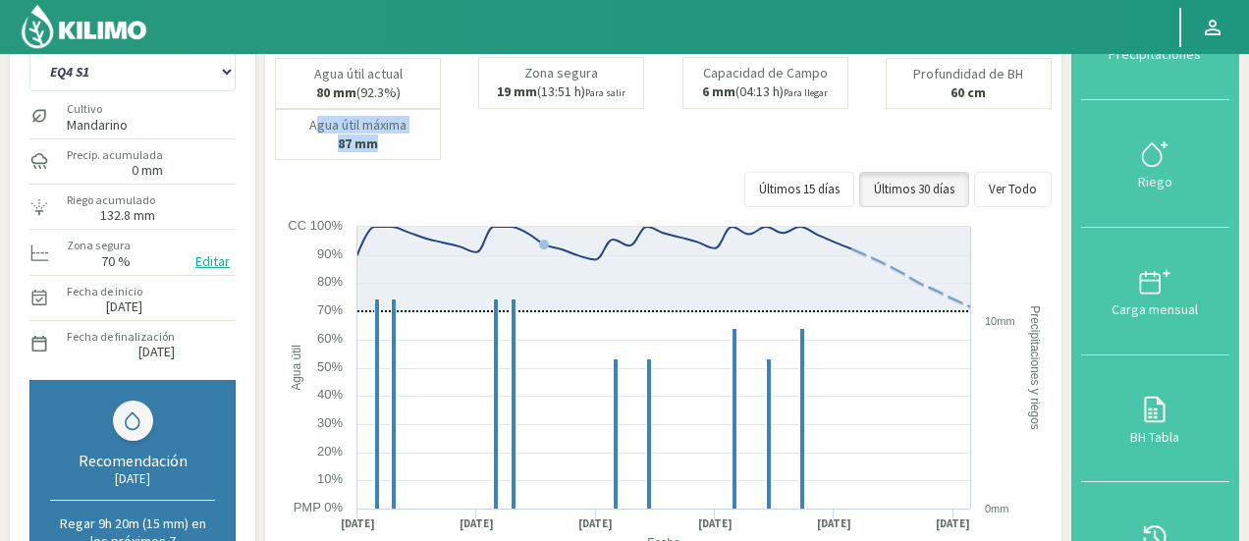
drag, startPoint x: 379, startPoint y: 142, endPoint x: 302, endPoint y: 136, distance: 76.8
click at [302, 136] on div "Agua útil máxima 87 mm" at bounding box center [358, 134] width 166 height 51
click at [379, 145] on div "Agua útil máxima 87 mm" at bounding box center [358, 134] width 166 height 51
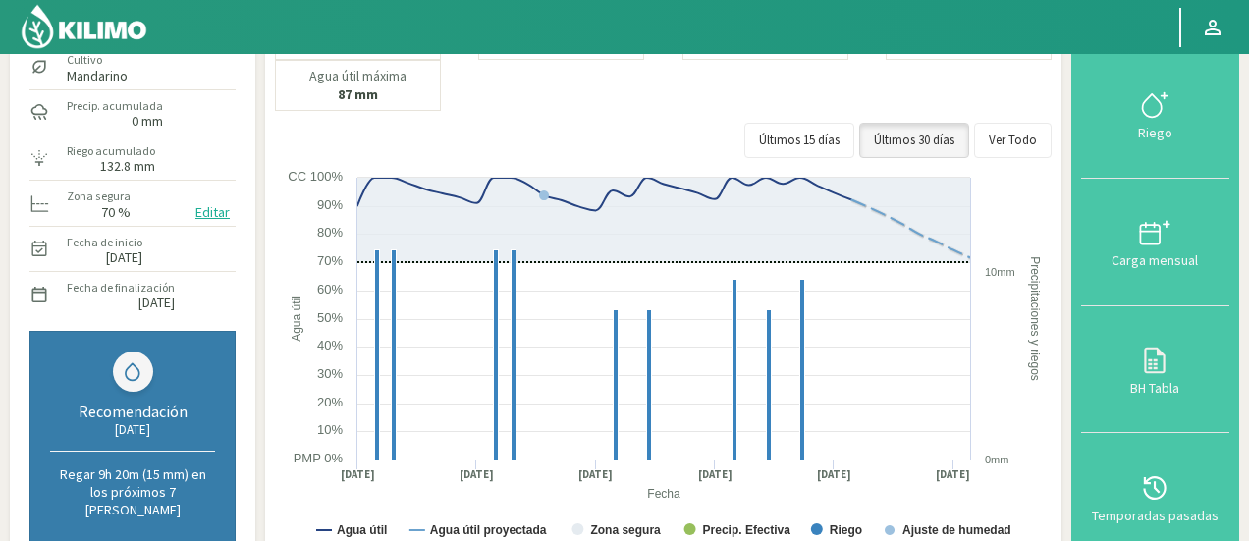
scroll to position [143, 0]
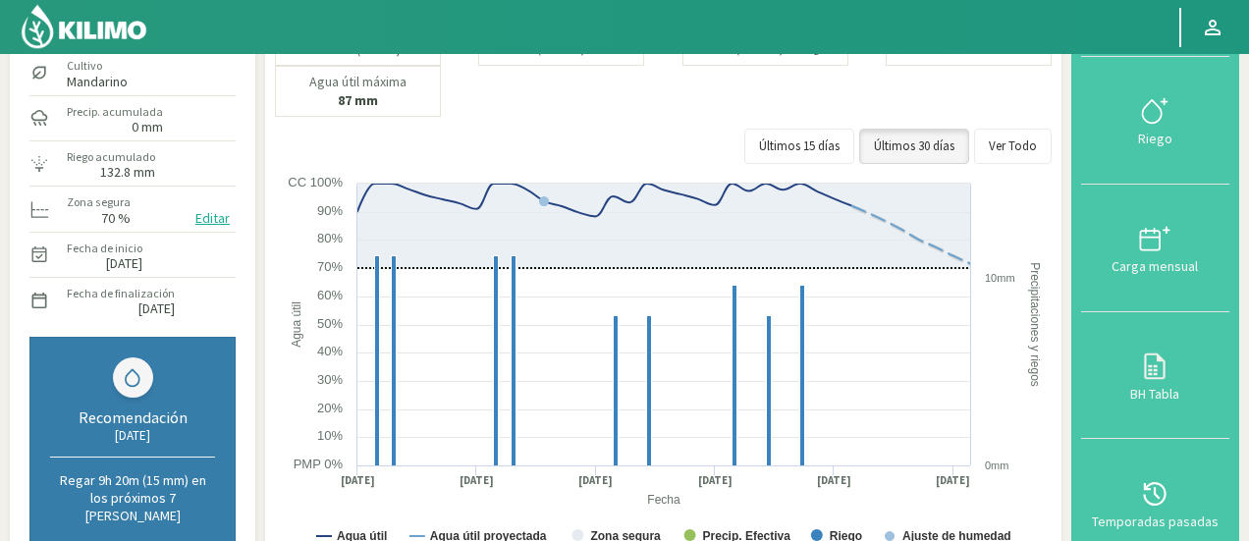
click at [176, 486] on p "Regar 9h 20m (15 mm) en los próximos 7 [PERSON_NAME]" at bounding box center [132, 497] width 165 height 53
